Goal: Book appointment/travel/reservation

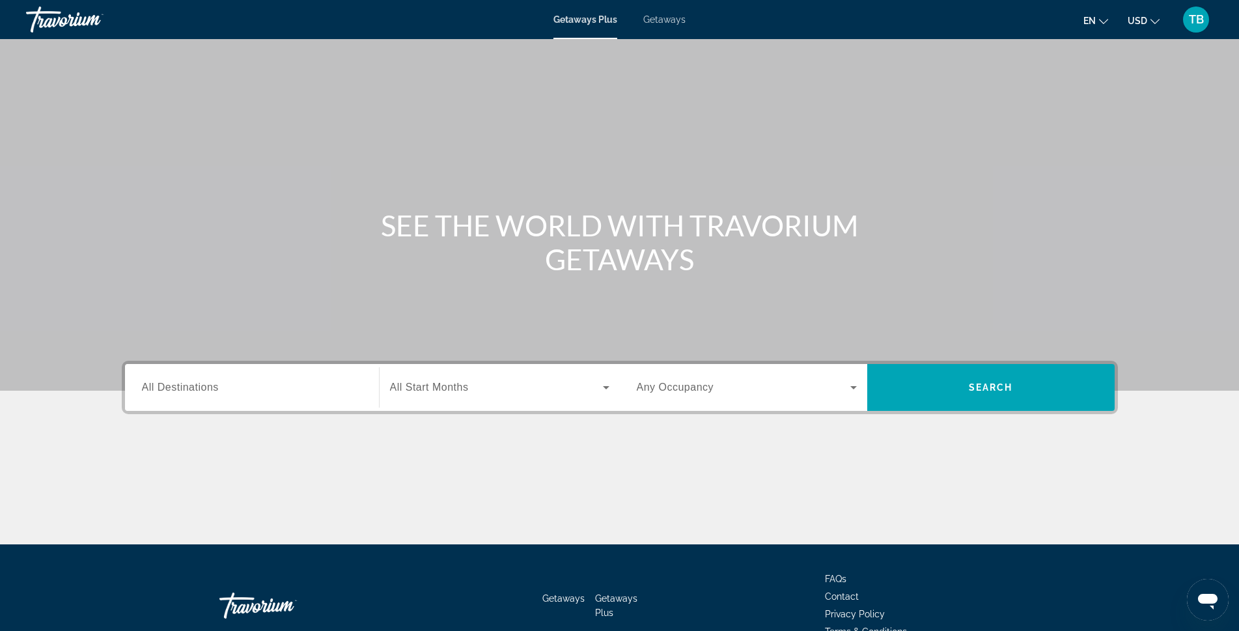
click at [167, 388] on span "All Destinations" at bounding box center [180, 387] width 77 height 11
click at [167, 388] on input "Destination All Destinations" at bounding box center [252, 388] width 220 height 16
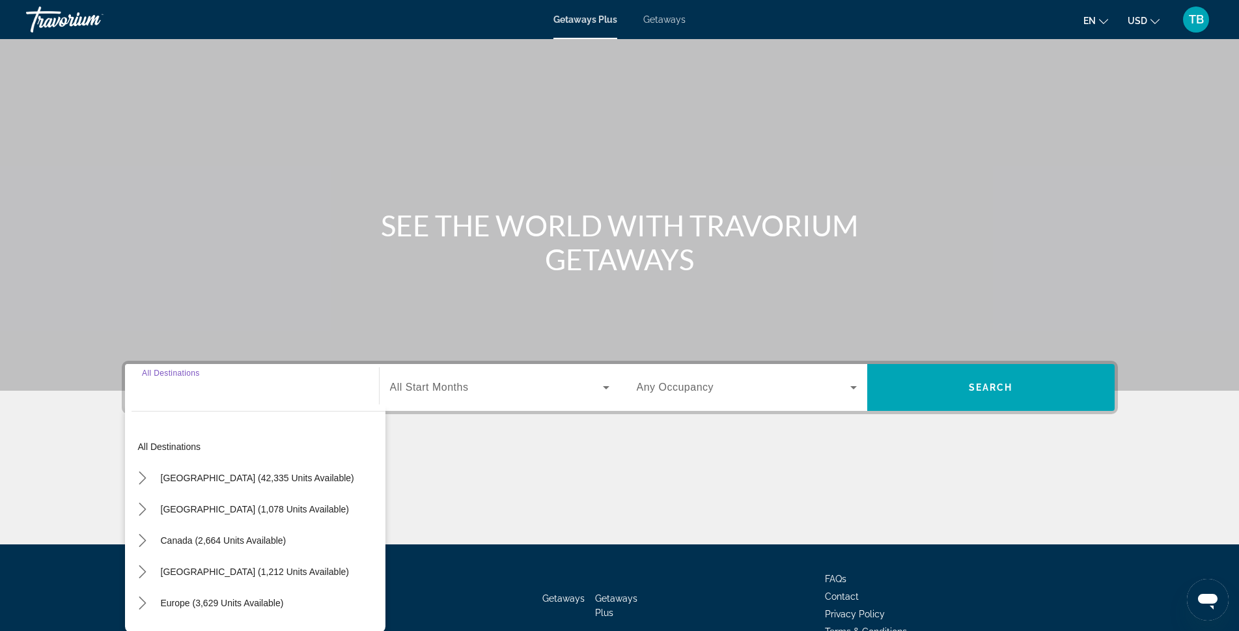
scroll to position [73, 0]
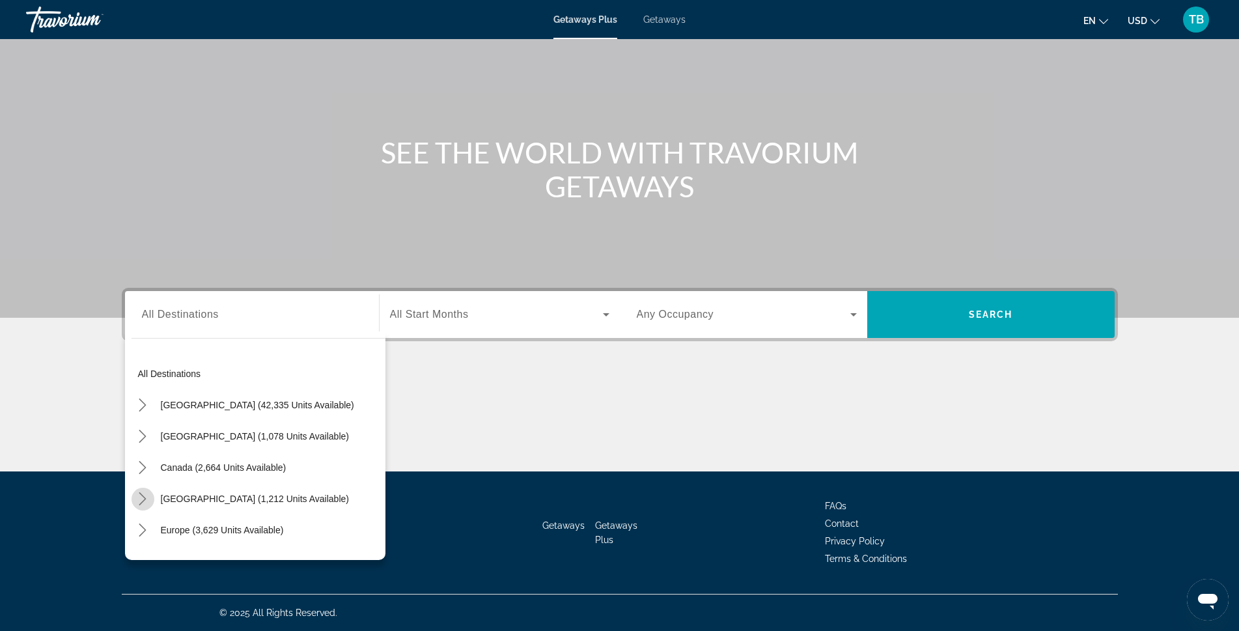
click at [144, 499] on icon "Toggle Caribbean & Atlantic Islands (1,212 units available) submenu" at bounding box center [142, 498] width 13 height 13
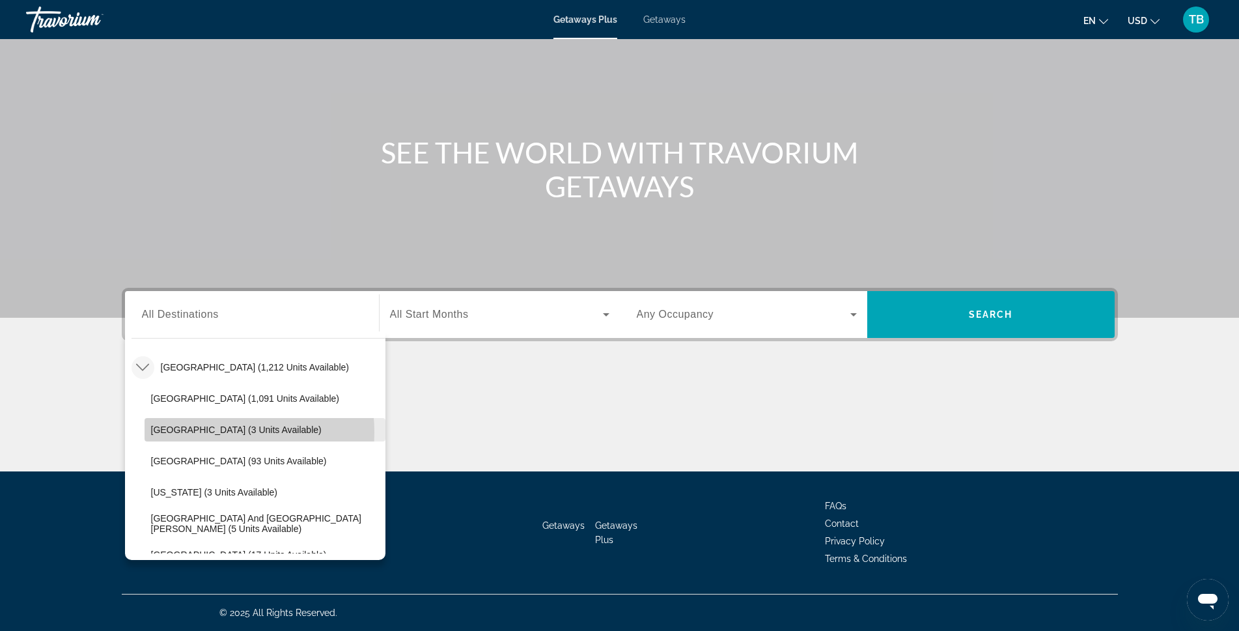
click at [192, 432] on span "[GEOGRAPHIC_DATA] (3 units available)" at bounding box center [236, 430] width 171 height 10
type input "**********"
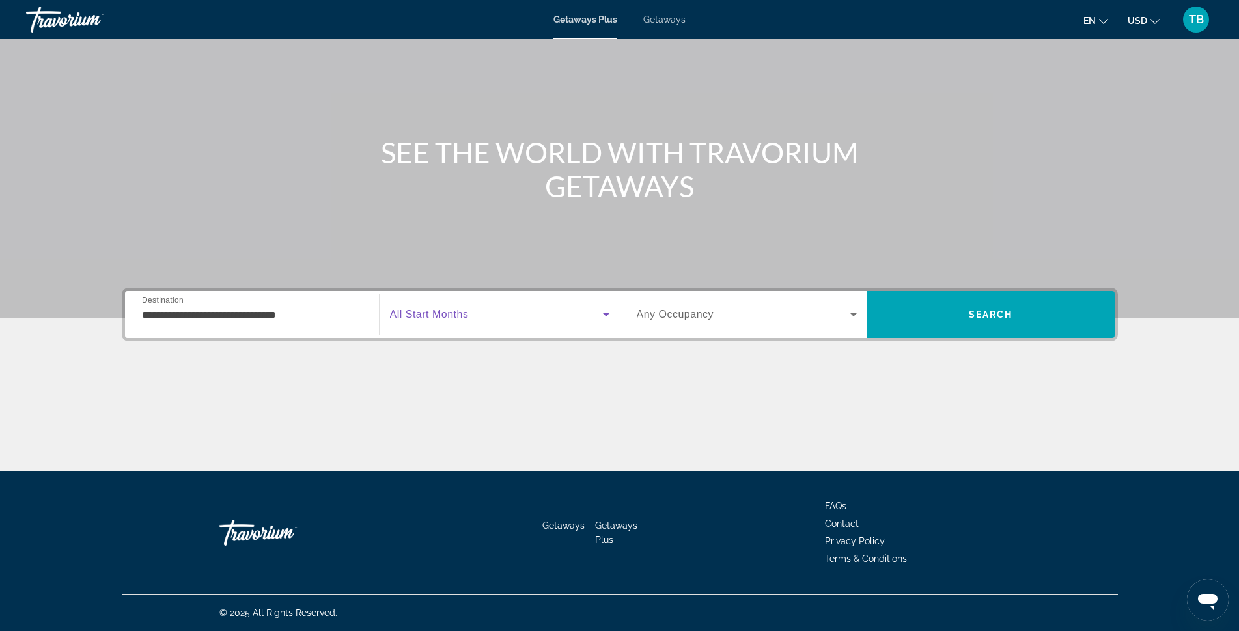
click at [606, 315] on icon "Search widget" at bounding box center [606, 314] width 7 height 3
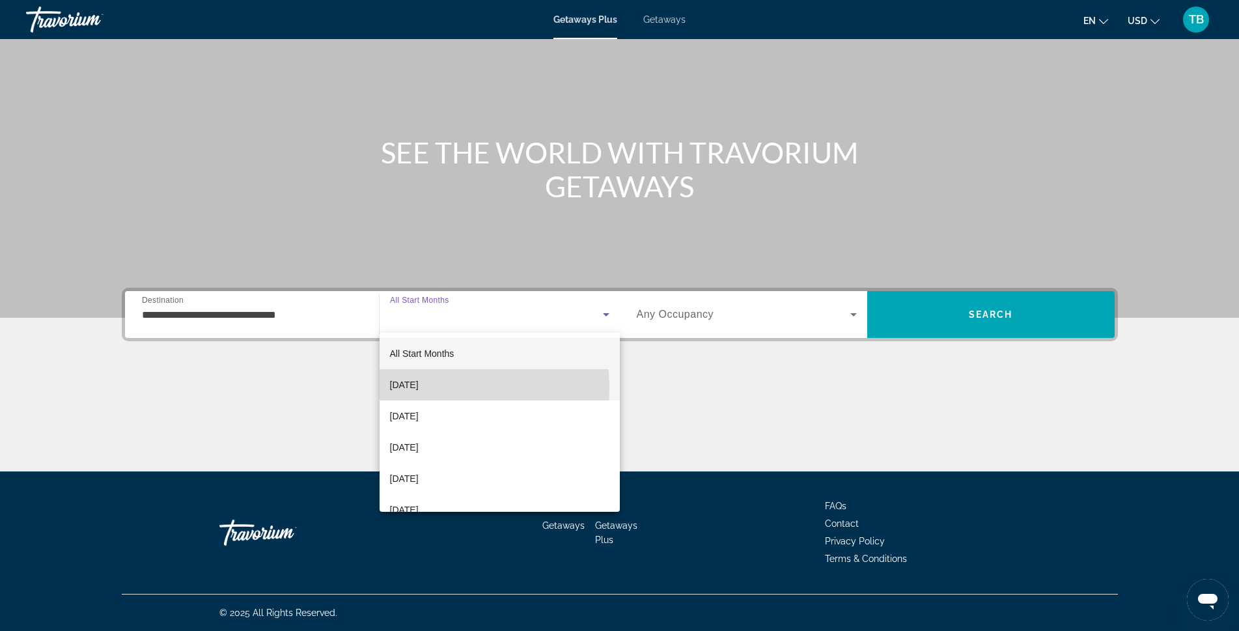
click at [419, 388] on span "[DATE]" at bounding box center [404, 385] width 29 height 16
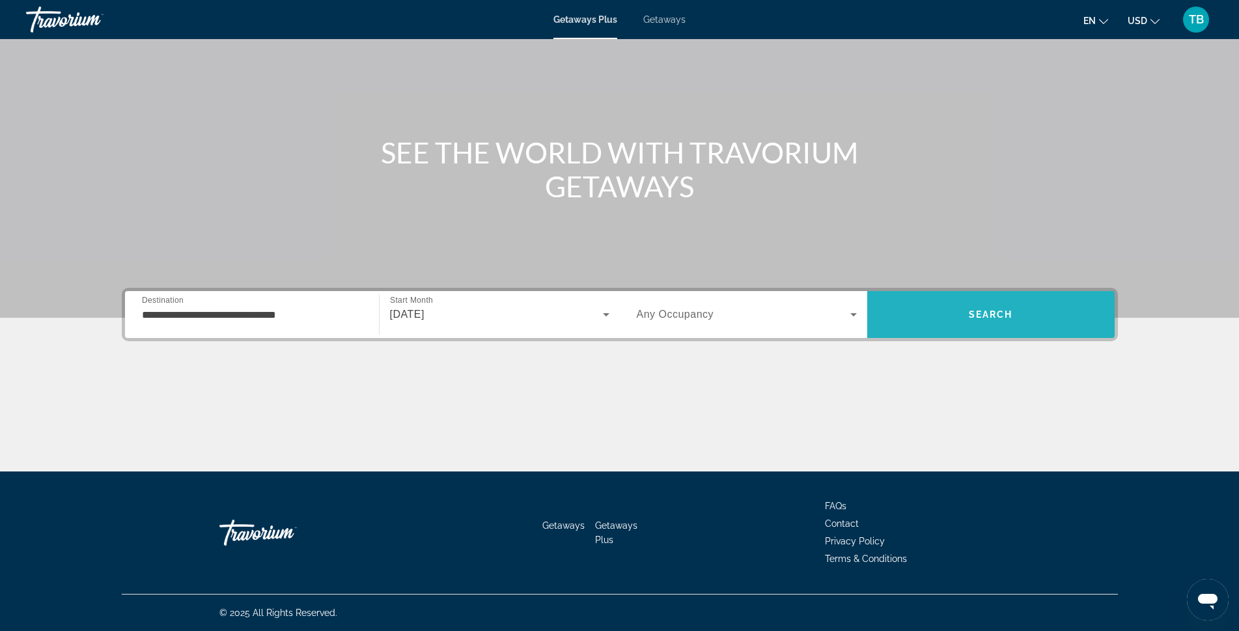
click at [958, 307] on span "Search" at bounding box center [990, 314] width 247 height 31
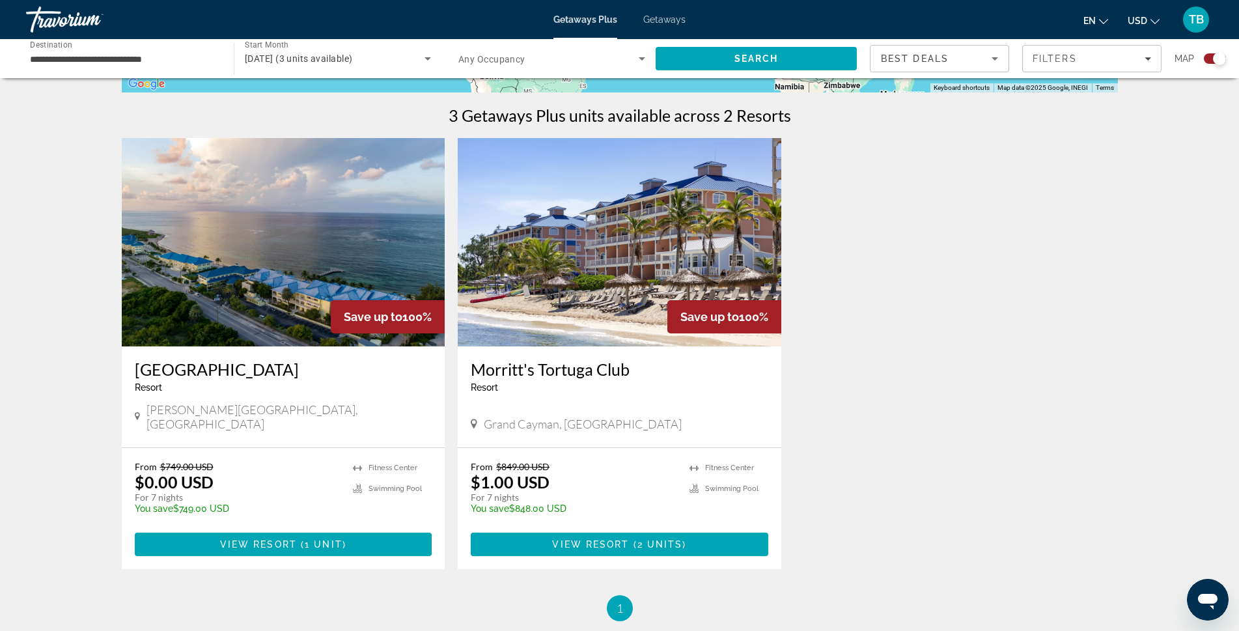
scroll to position [391, 0]
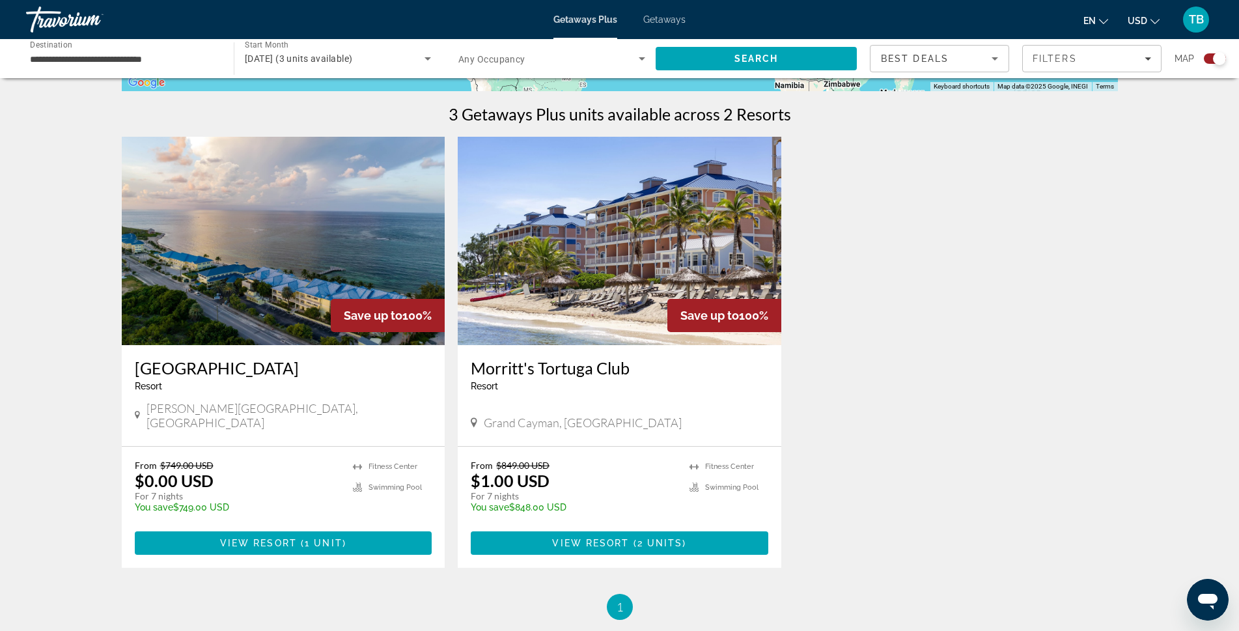
click at [275, 311] on img "Main content" at bounding box center [284, 241] width 324 height 208
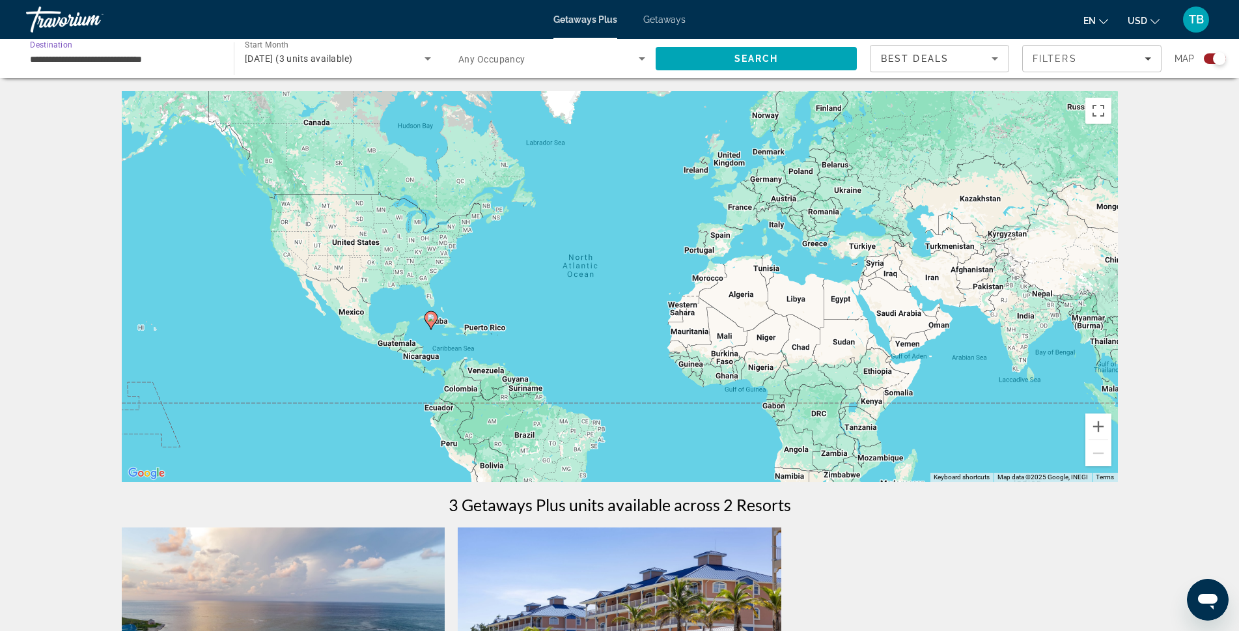
click at [182, 59] on input "**********" at bounding box center [123, 59] width 187 height 16
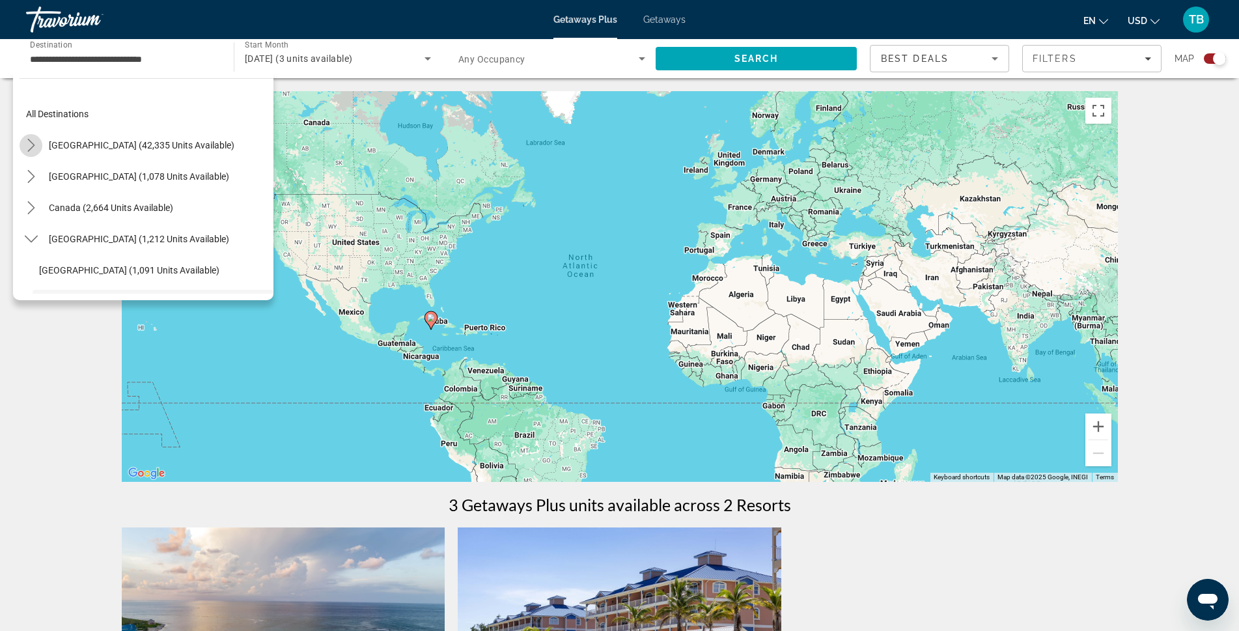
click at [30, 147] on icon "Toggle United States (42,335 units available) submenu" at bounding box center [31, 145] width 13 height 13
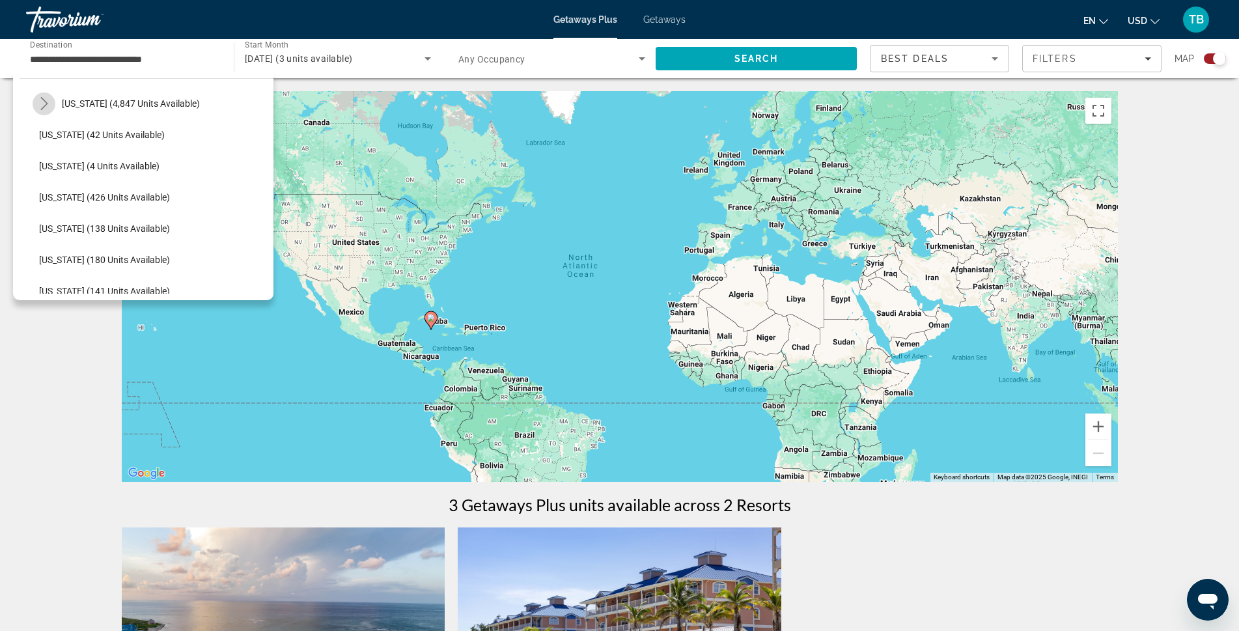
click at [45, 102] on icon "Toggle Florida (4,847 units available) submenu" at bounding box center [43, 103] width 7 height 13
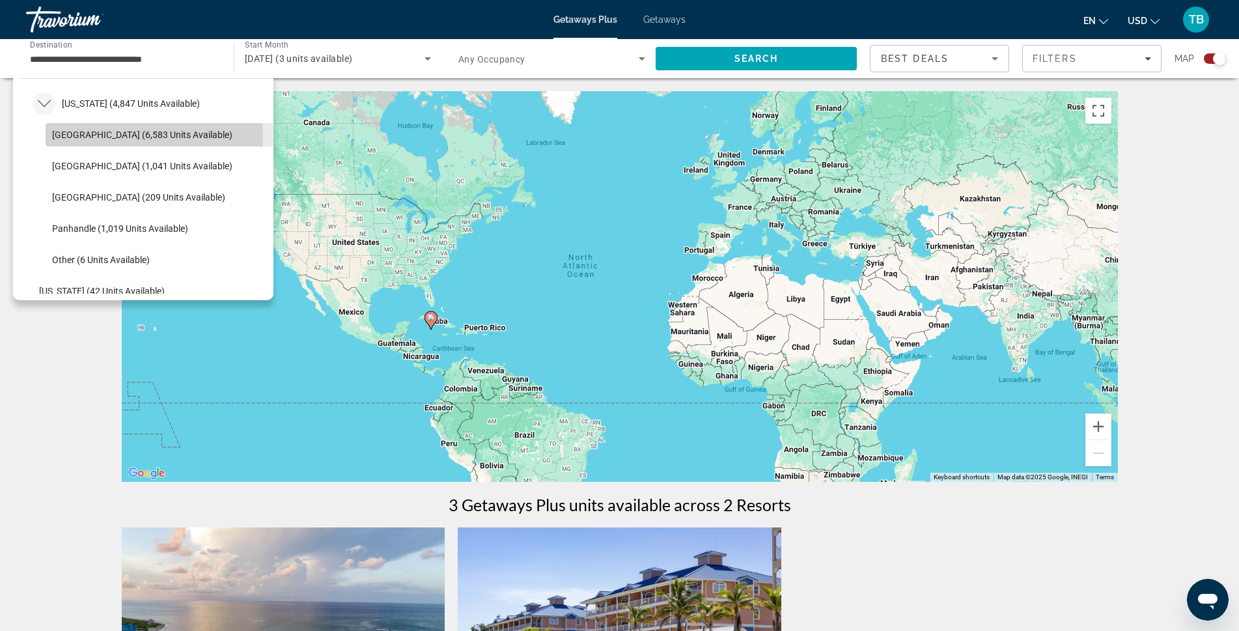
click at [98, 137] on span "[GEOGRAPHIC_DATA] (6,583 units available)" at bounding box center [142, 135] width 180 height 10
type input "**********"
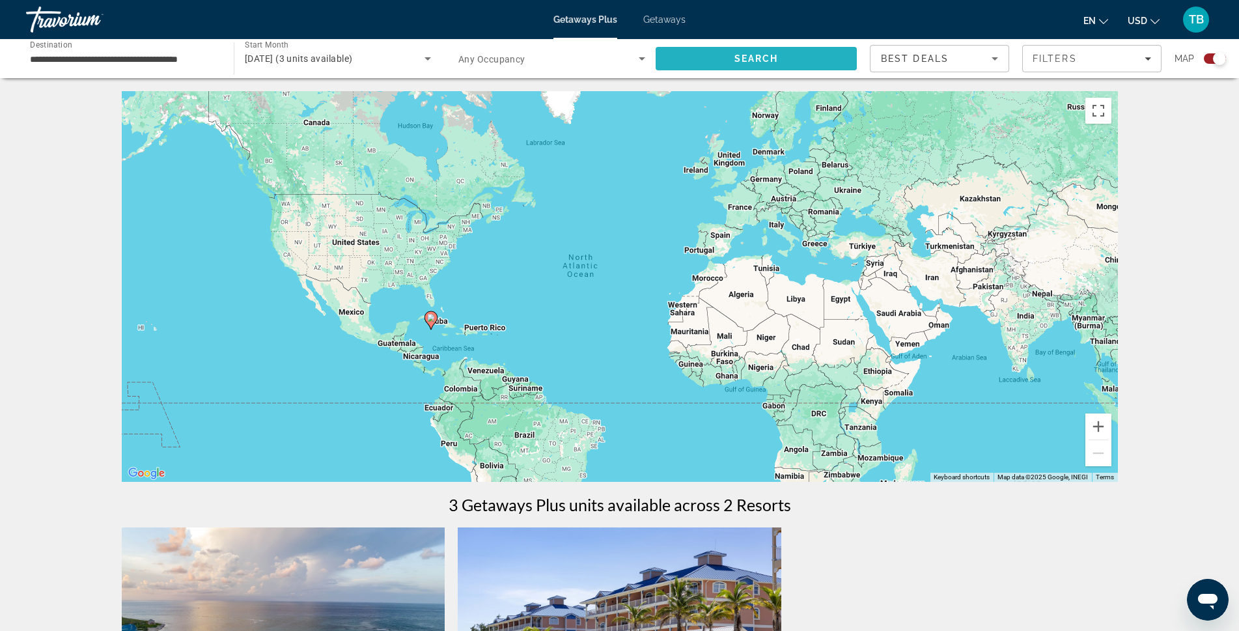
click at [727, 65] on span "Search" at bounding box center [756, 58] width 201 height 31
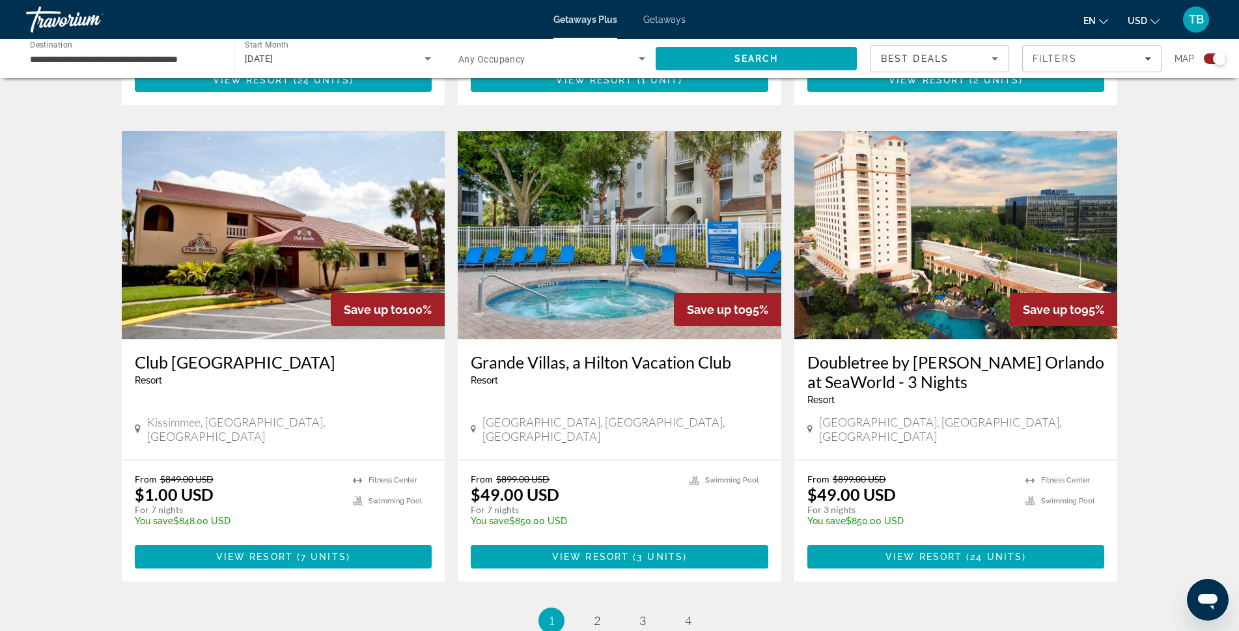
scroll to position [1888, 0]
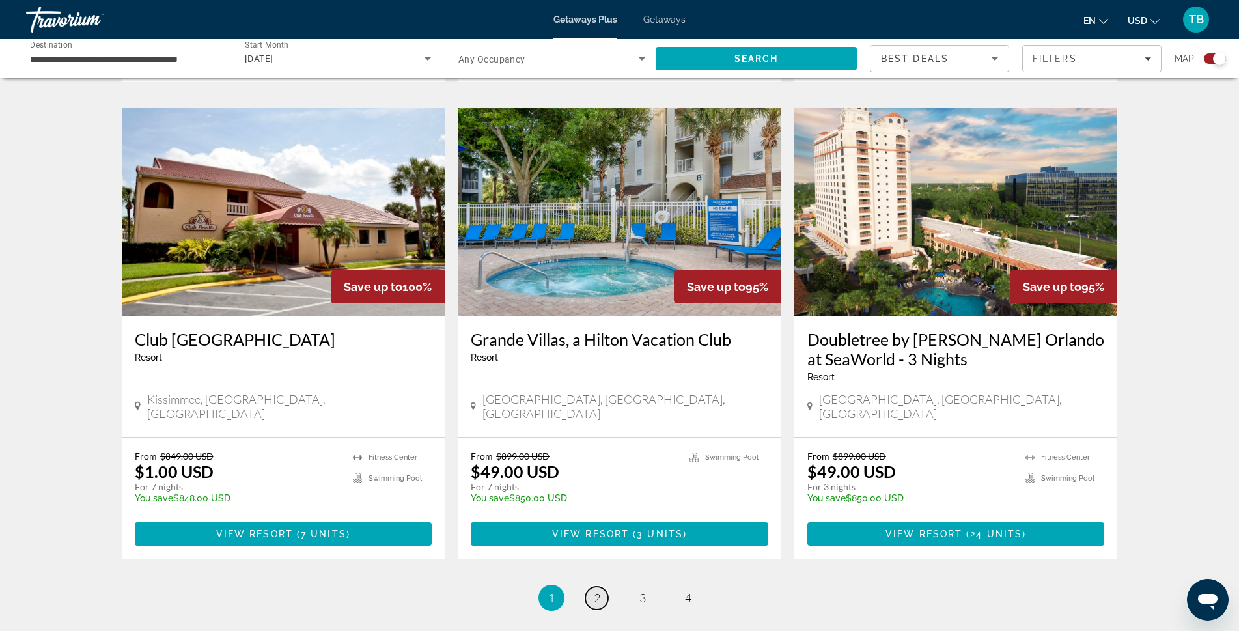
click at [592, 587] on link "page 2" at bounding box center [596, 598] width 23 height 23
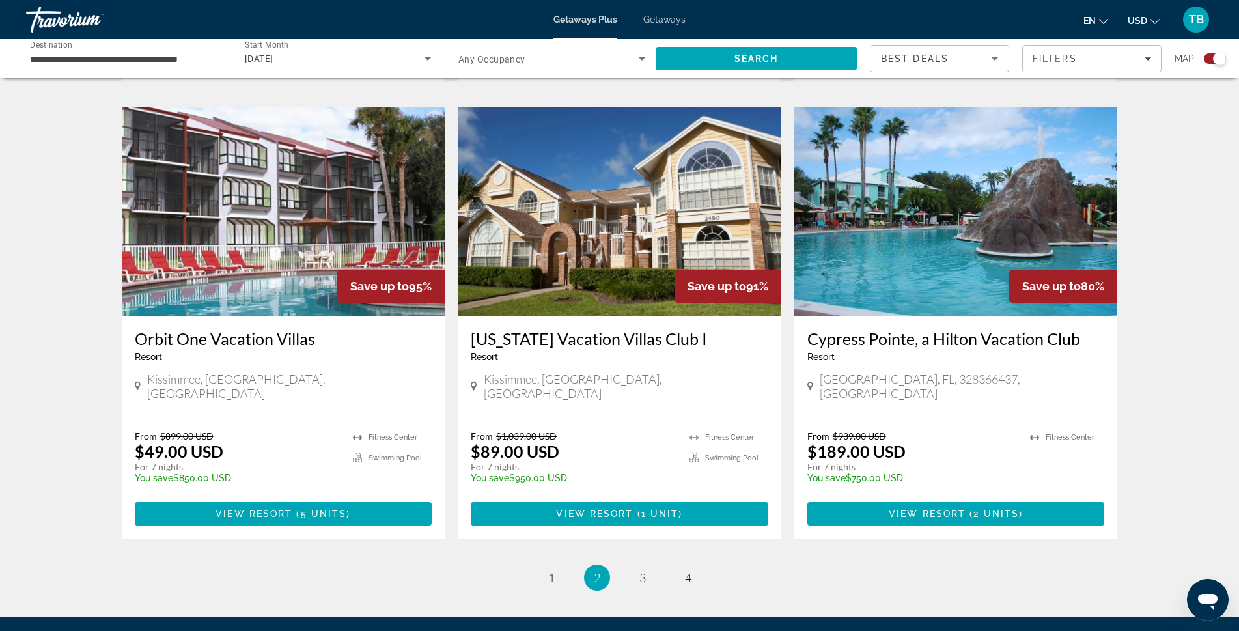
scroll to position [1899, 0]
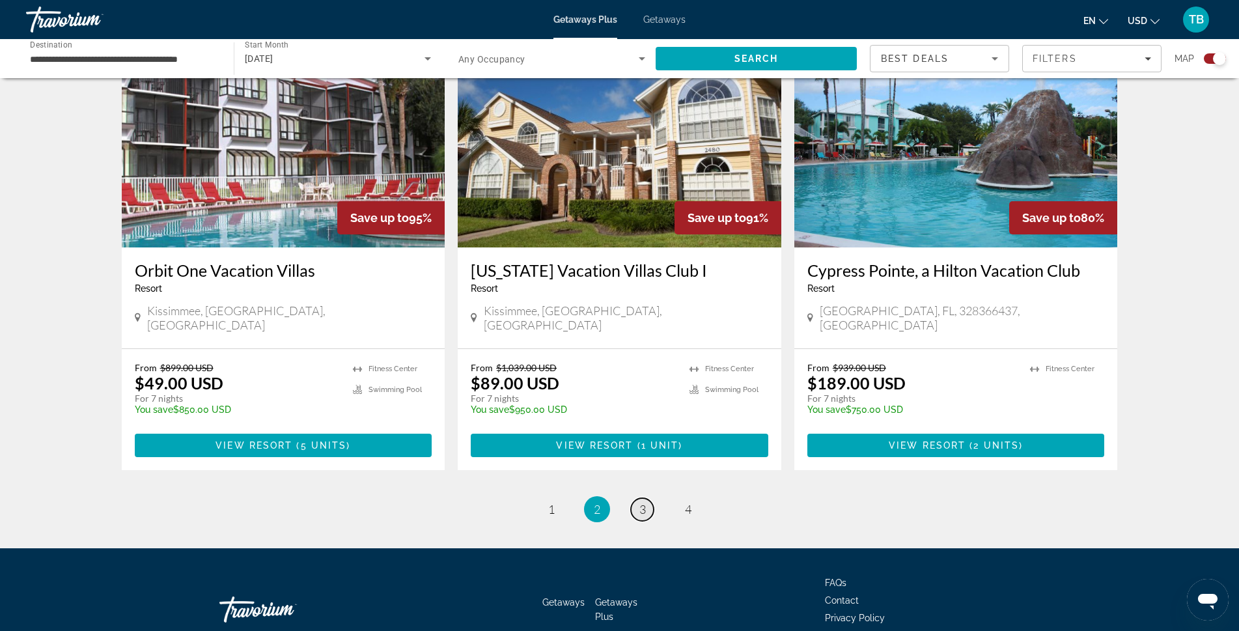
click at [646, 498] on link "page 3" at bounding box center [642, 509] width 23 height 23
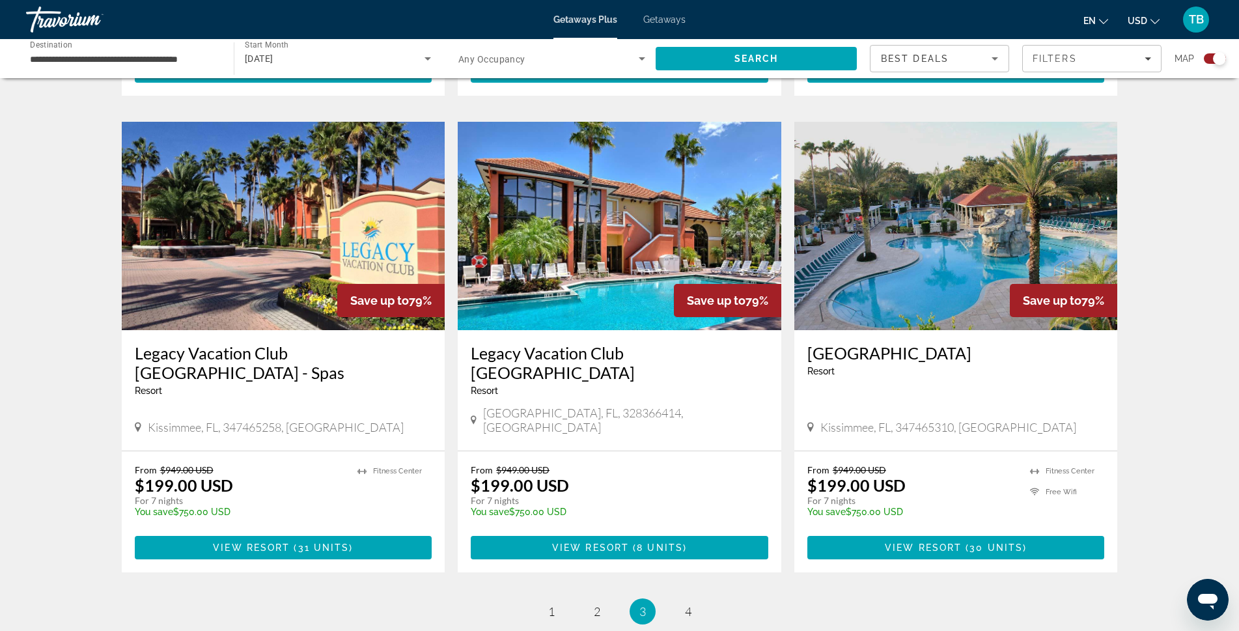
scroll to position [1823, 0]
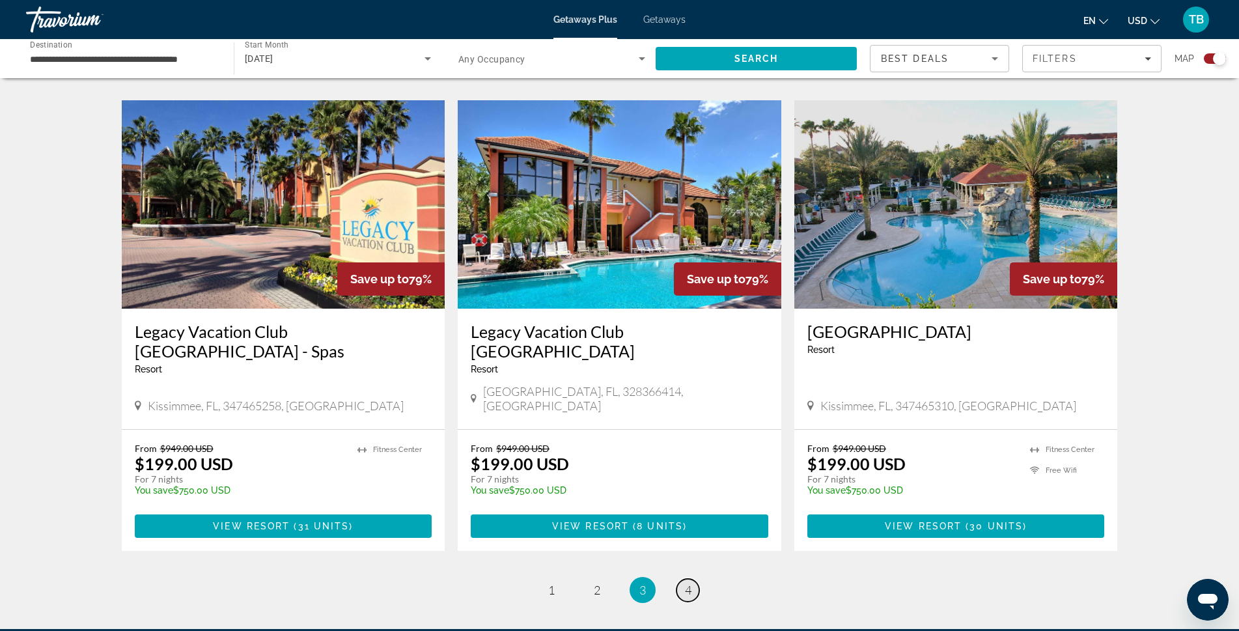
click at [689, 583] on span "4" at bounding box center [688, 590] width 7 height 14
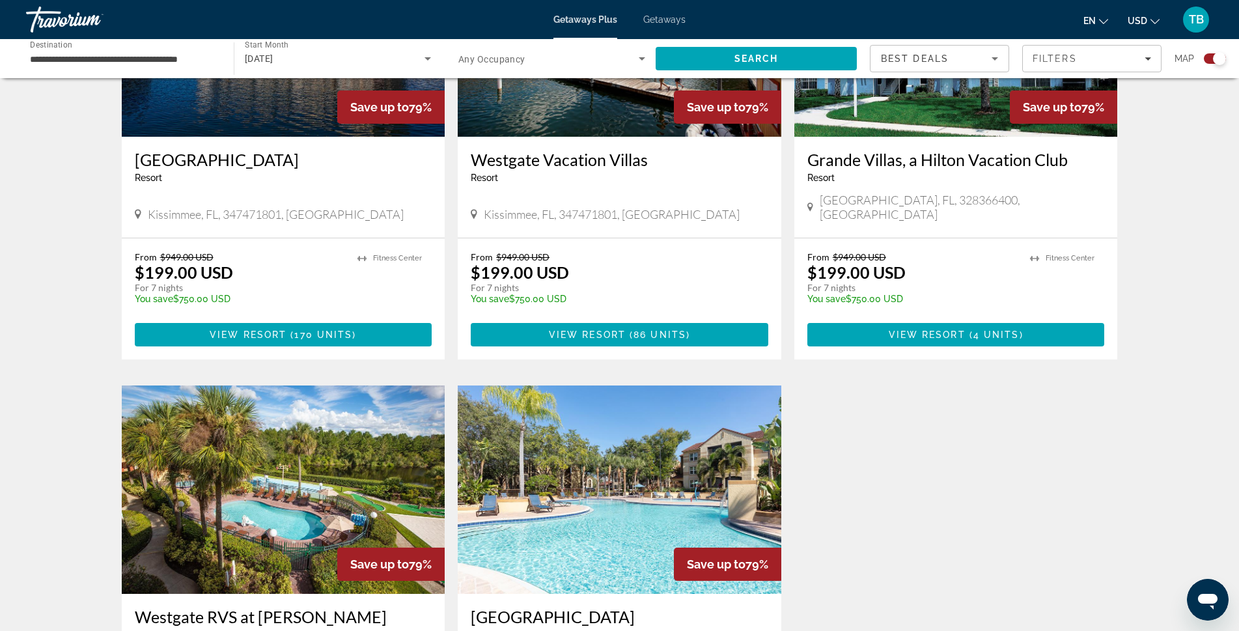
scroll to position [781, 0]
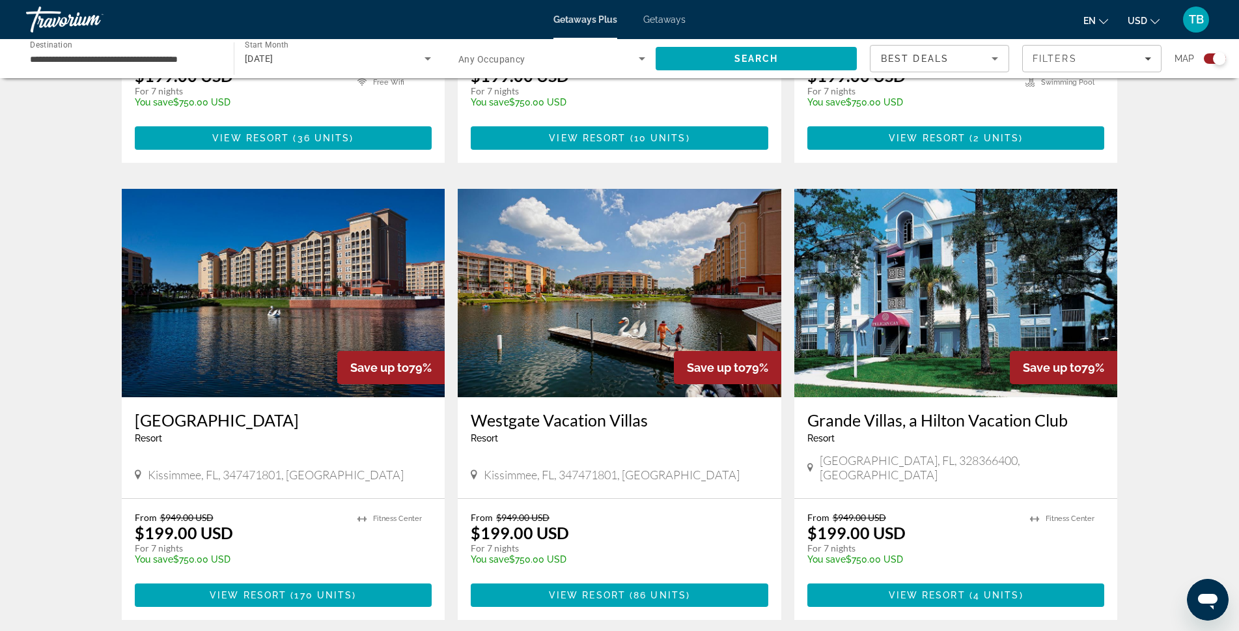
click at [231, 389] on img "Main content" at bounding box center [284, 293] width 324 height 208
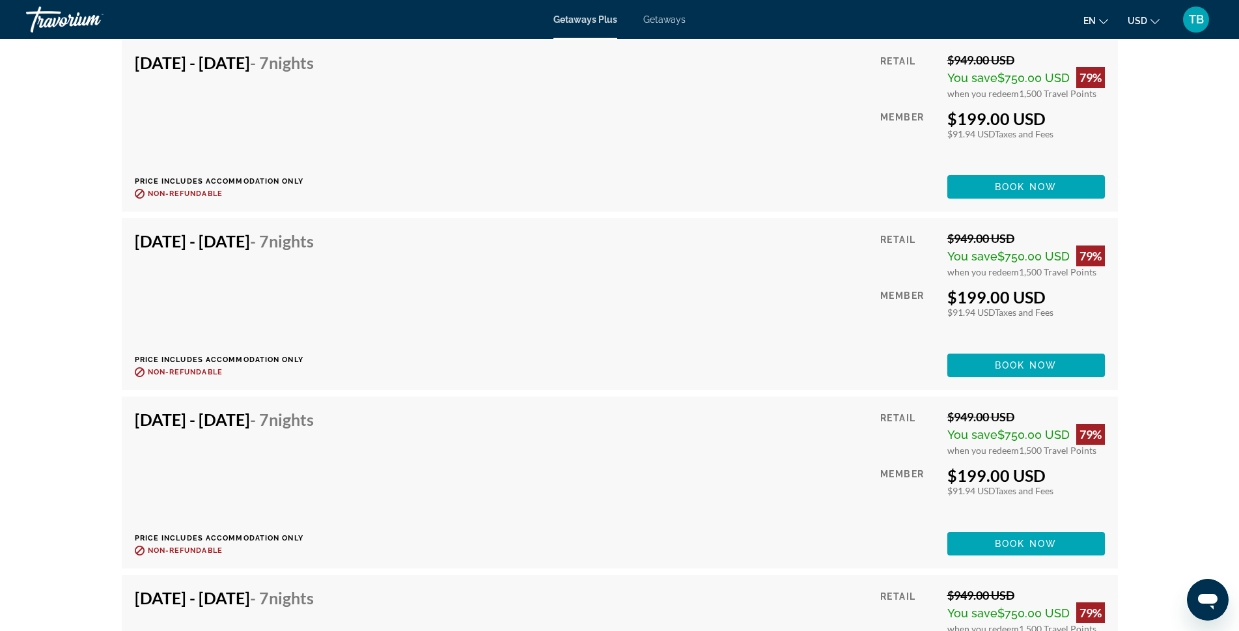
scroll to position [2214, 0]
